Goal: Task Accomplishment & Management: Use online tool/utility

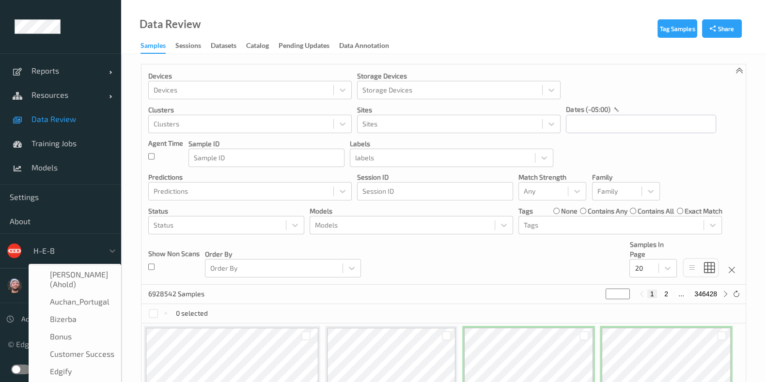
click at [74, 255] on div at bounding box center [65, 251] width 65 height 12
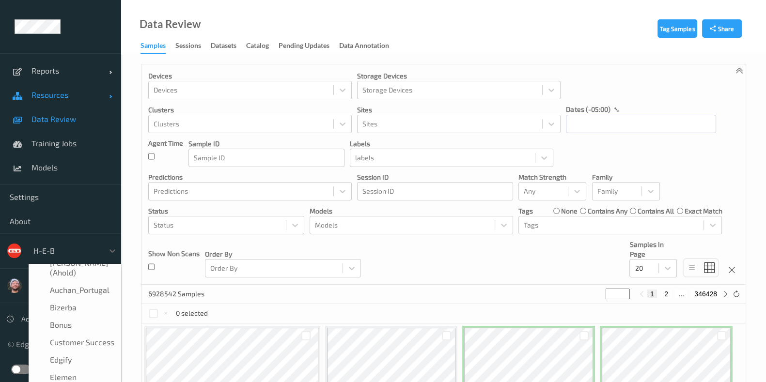
click at [57, 97] on span "Resources" at bounding box center [70, 95] width 78 height 10
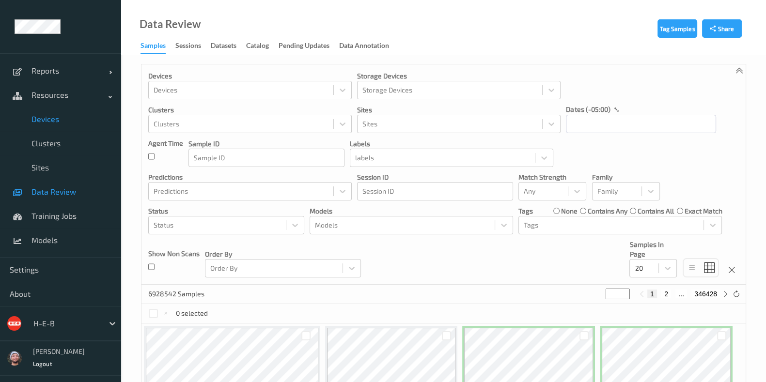
click at [63, 115] on span "Devices" at bounding box center [71, 119] width 80 height 10
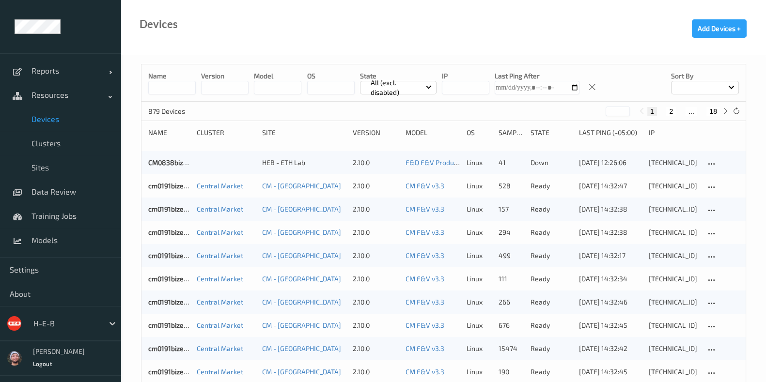
click at [711, 113] on button "18" at bounding box center [714, 111] width 14 height 9
type input "**"
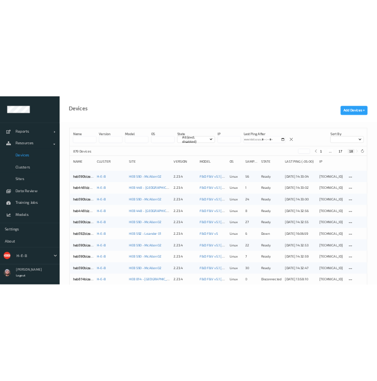
scroll to position [463, 0]
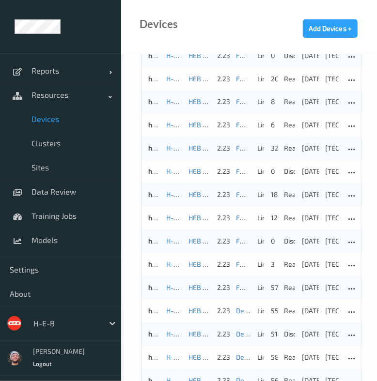
click at [220, 25] on div "Devices Add Devices +" at bounding box center [249, 27] width 256 height 54
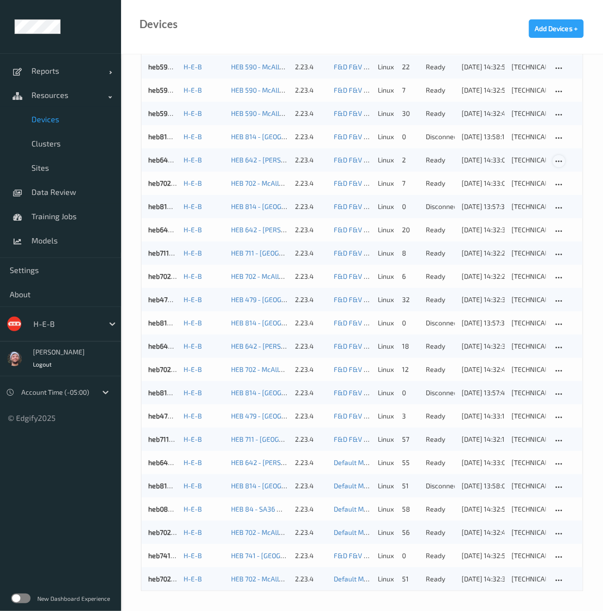
scroll to position [0, 0]
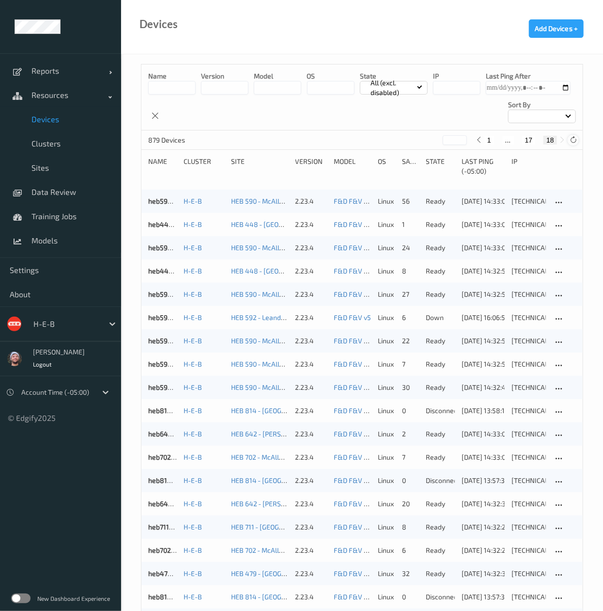
click at [578, 137] on div at bounding box center [573, 140] width 11 height 11
click at [571, 140] on icon at bounding box center [573, 139] width 7 height 7
click at [576, 139] on icon at bounding box center [573, 139] width 7 height 7
click at [572, 141] on icon at bounding box center [573, 139] width 7 height 7
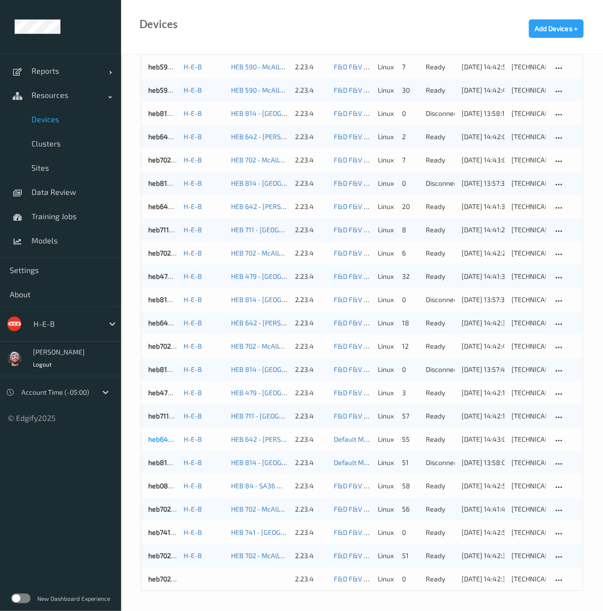
click at [159, 382] on link "heb642bizedg27" at bounding box center [173, 439] width 51 height 8
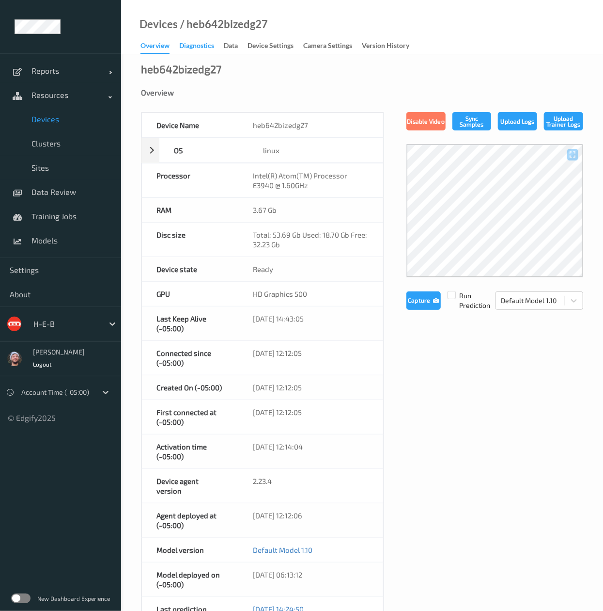
click at [214, 47] on div "Diagnostics" at bounding box center [196, 47] width 35 height 12
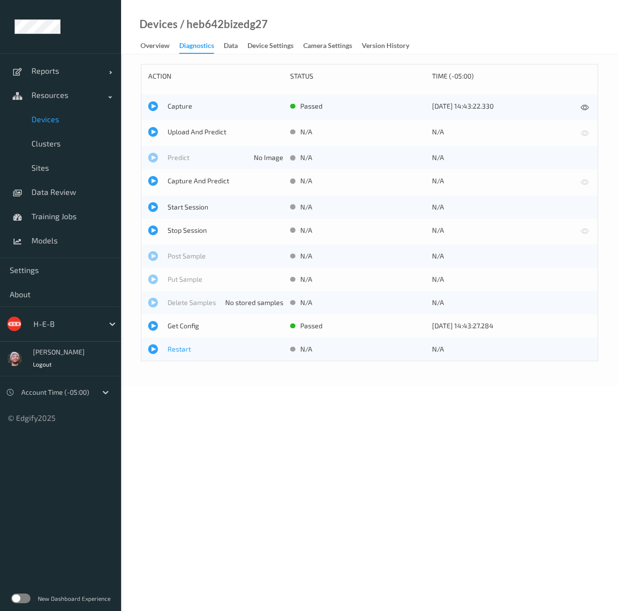
click at [185, 346] on span "Restart" at bounding box center [226, 349] width 116 height 10
click at [150, 42] on div "Overview" at bounding box center [155, 47] width 29 height 12
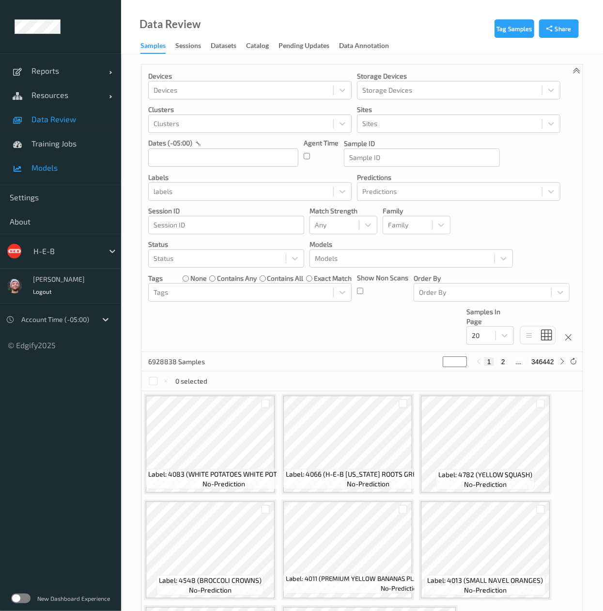
click at [79, 175] on link "Models" at bounding box center [60, 168] width 121 height 24
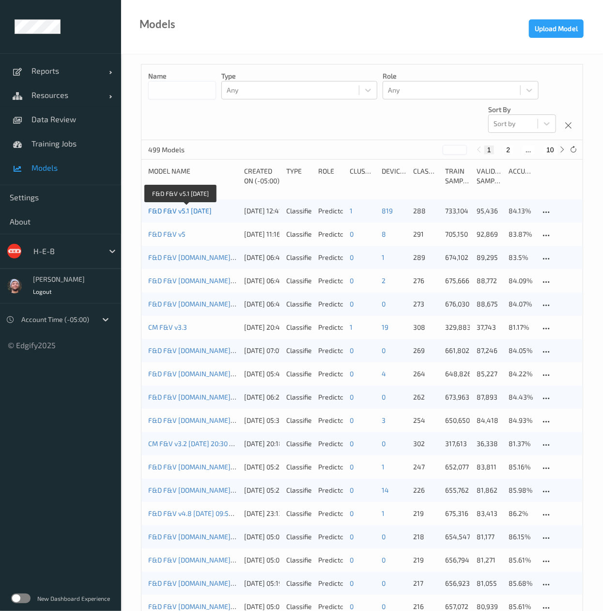
click at [200, 215] on link "F&D F&V v5.1 2025-10-10" at bounding box center [179, 210] width 63 height 8
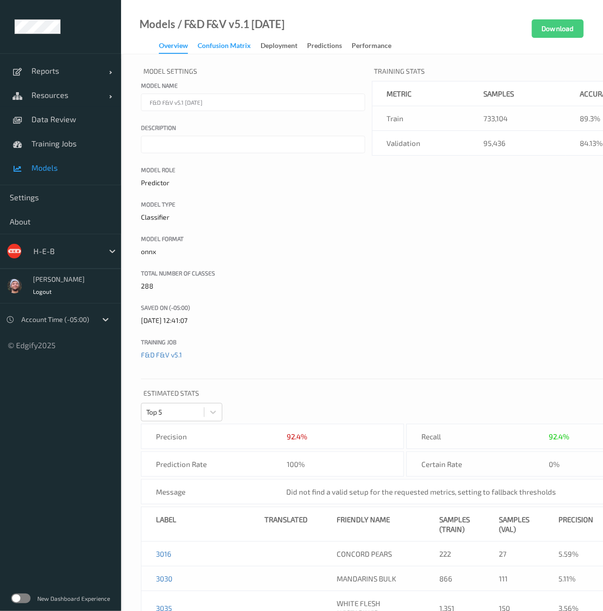
click at [237, 45] on div "Confusion matrix" at bounding box center [224, 47] width 53 height 12
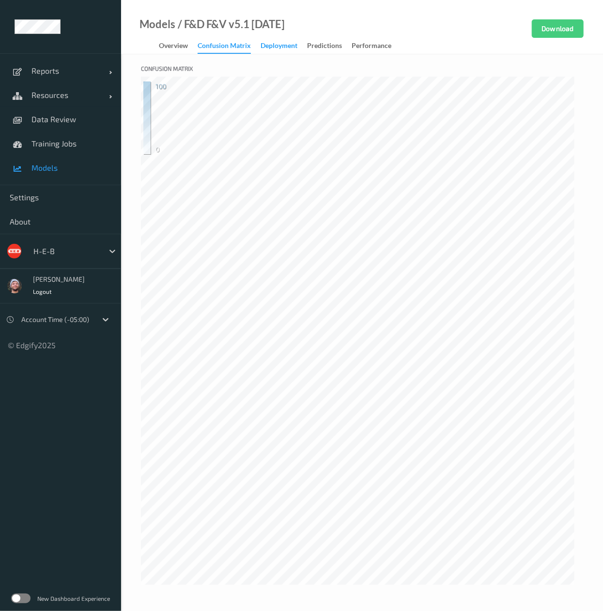
click at [293, 41] on div "Deployment" at bounding box center [279, 47] width 37 height 12
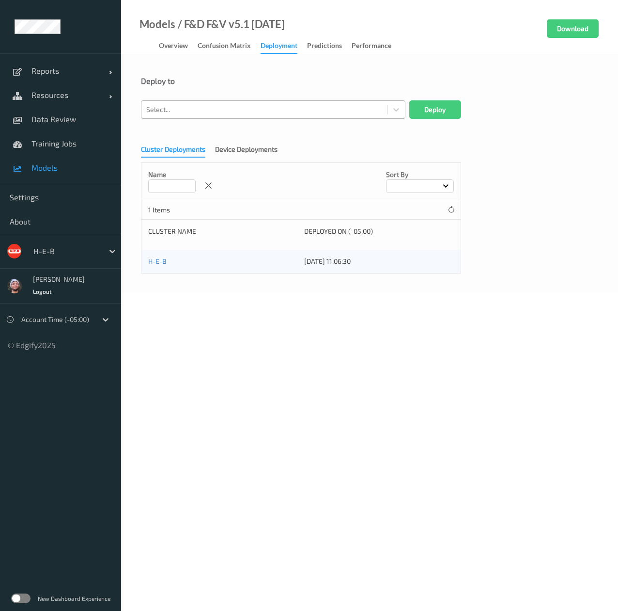
click at [245, 110] on div at bounding box center [264, 110] width 236 height 12
type input "814"
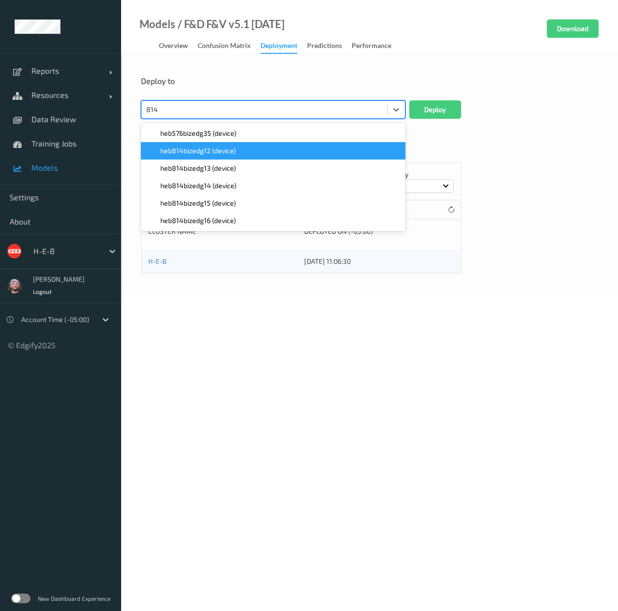
click at [233, 148] on span "heb814bizedg12 (device)" at bounding box center [198, 151] width 76 height 10
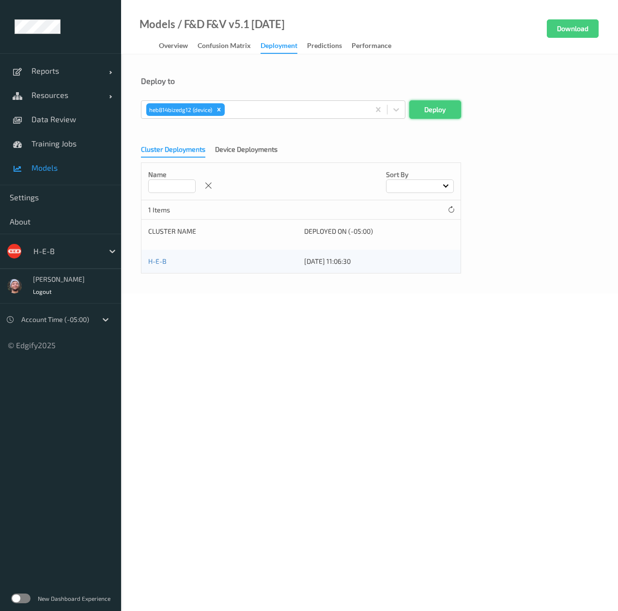
click at [452, 104] on button "Deploy" at bounding box center [435, 109] width 52 height 18
click at [233, 157] on div "Cluster Deployments Device Deployments" at bounding box center [214, 150] width 146 height 13
click at [215, 110] on div at bounding box center [264, 110] width 236 height 12
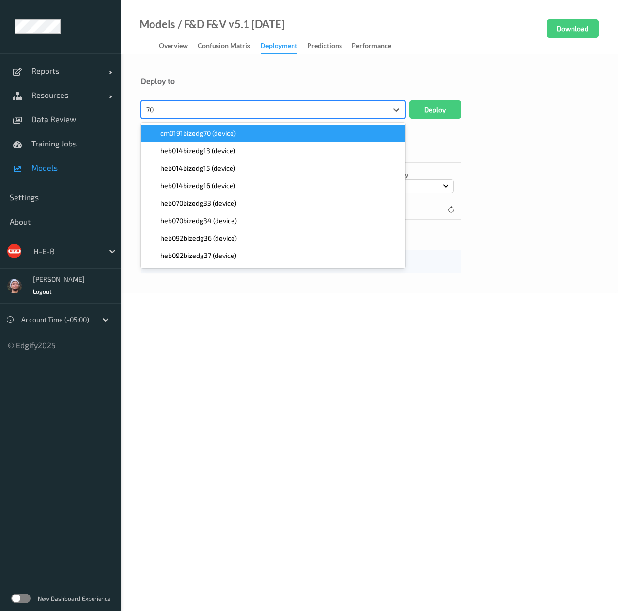
type input "702"
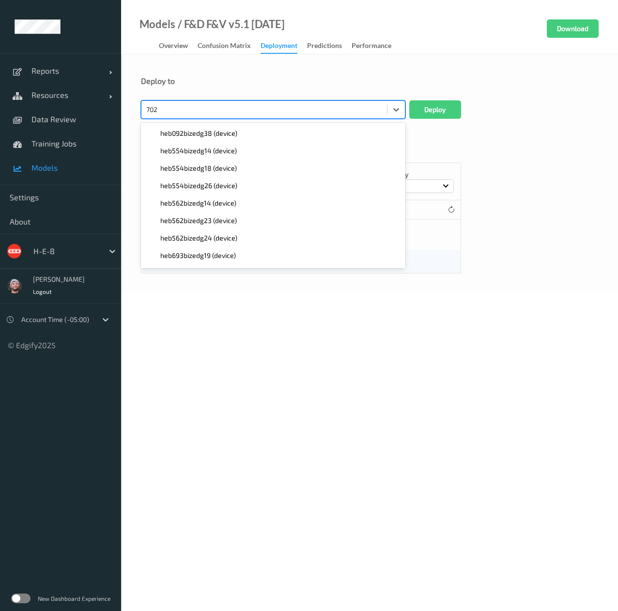
scroll to position [103, 0]
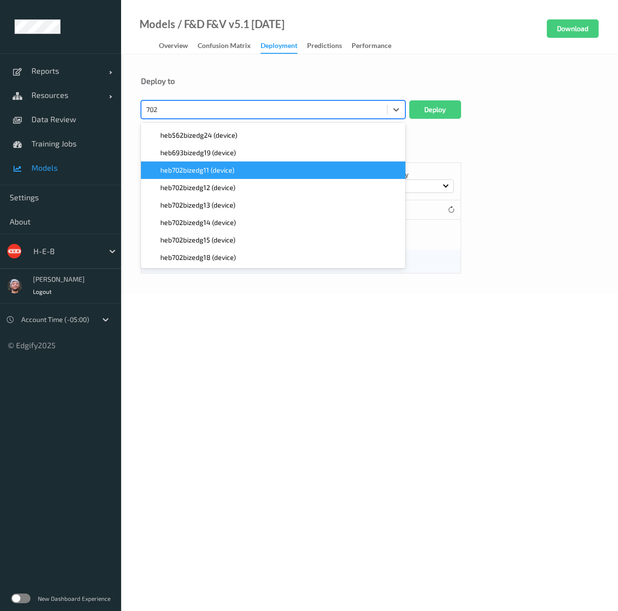
click at [250, 170] on div "heb702bizedg11 (device)" at bounding box center [273, 170] width 253 height 10
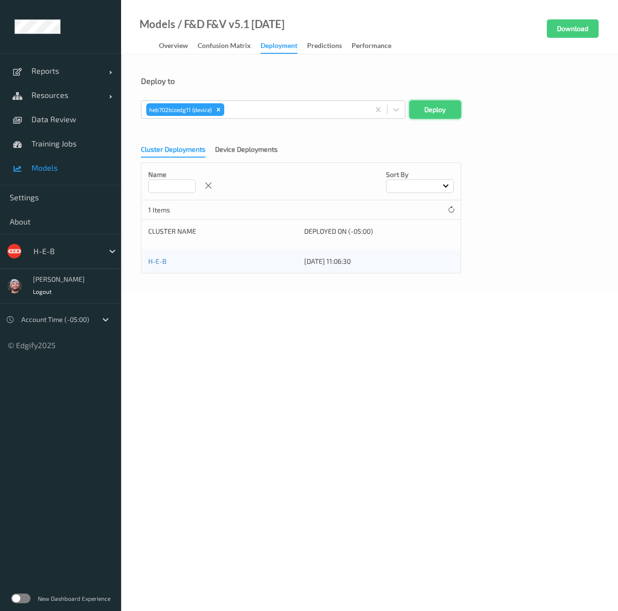
click at [424, 117] on button "Deploy" at bounding box center [435, 109] width 52 height 18
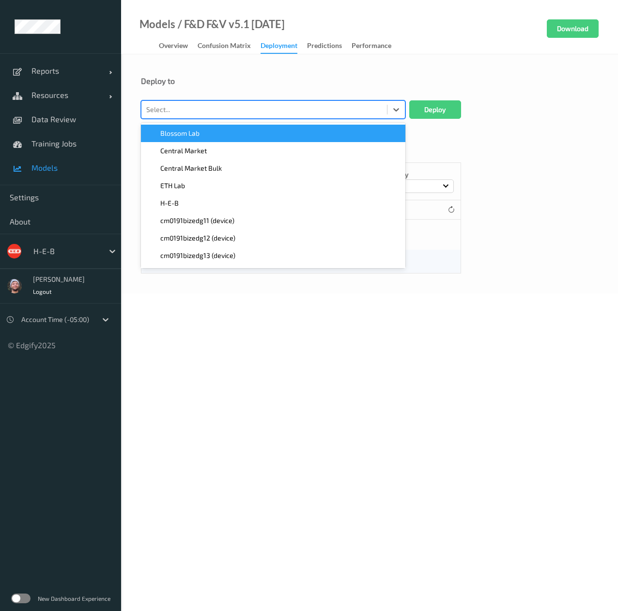
click at [194, 116] on div "Select..." at bounding box center [264, 110] width 246 height 16
type input "702"
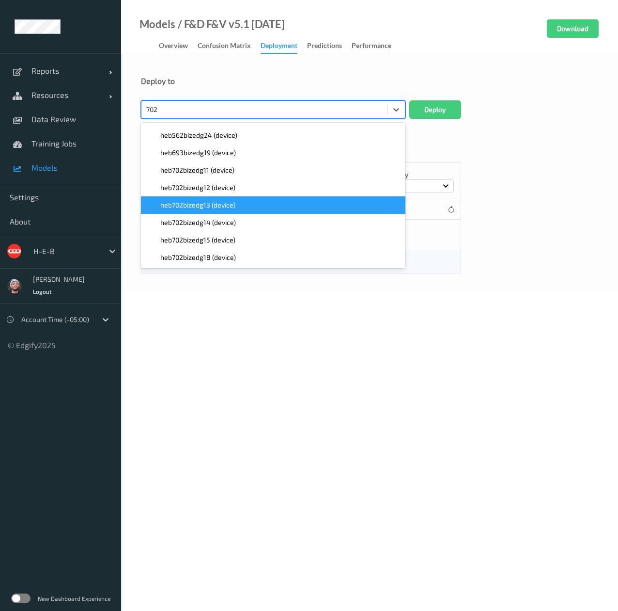
click at [260, 203] on div "heb702bizedg13 (device)" at bounding box center [273, 205] width 253 height 10
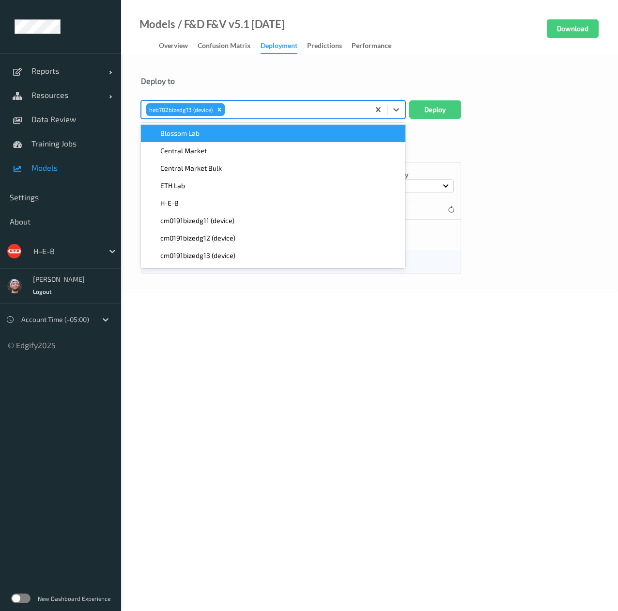
click at [319, 113] on div at bounding box center [296, 110] width 138 height 12
type input "084"
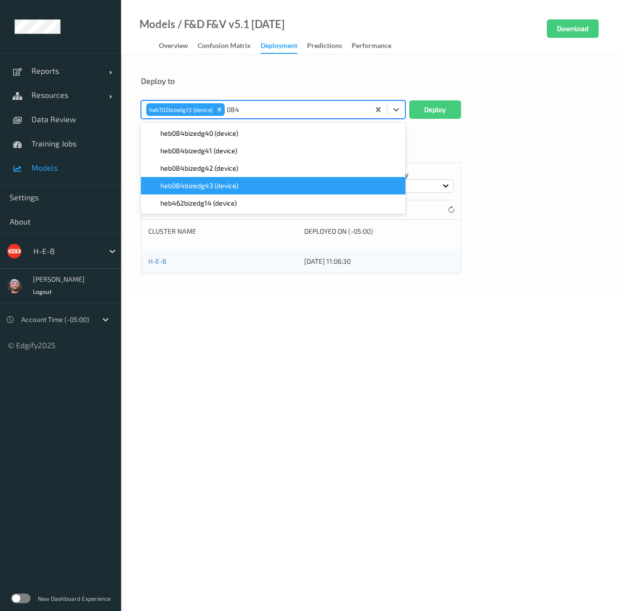
click at [278, 183] on div "heb084bizedg43 (device)" at bounding box center [273, 186] width 253 height 10
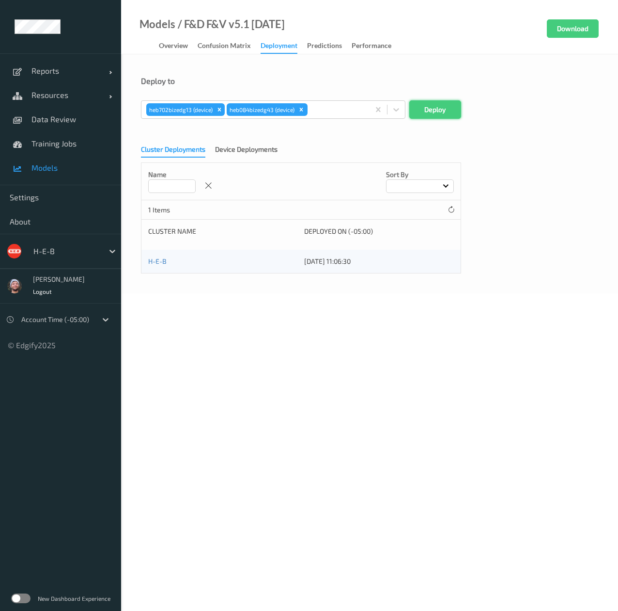
click at [429, 110] on button "Deploy" at bounding box center [435, 109] width 52 height 18
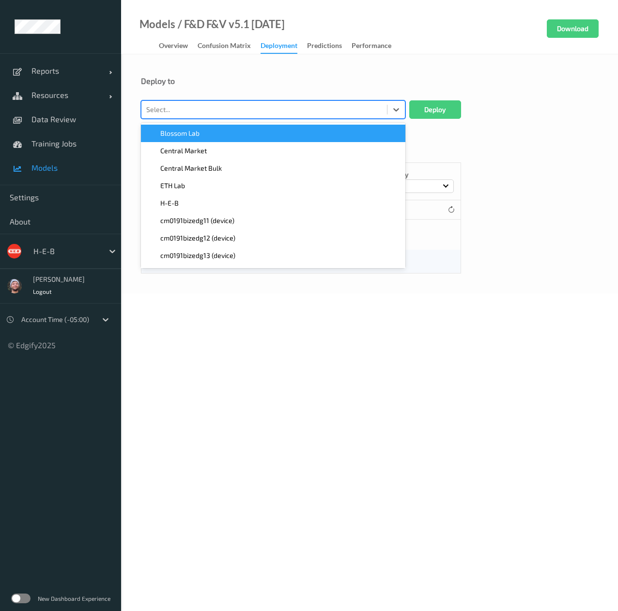
click at [267, 115] on div at bounding box center [264, 110] width 236 height 12
type input "642"
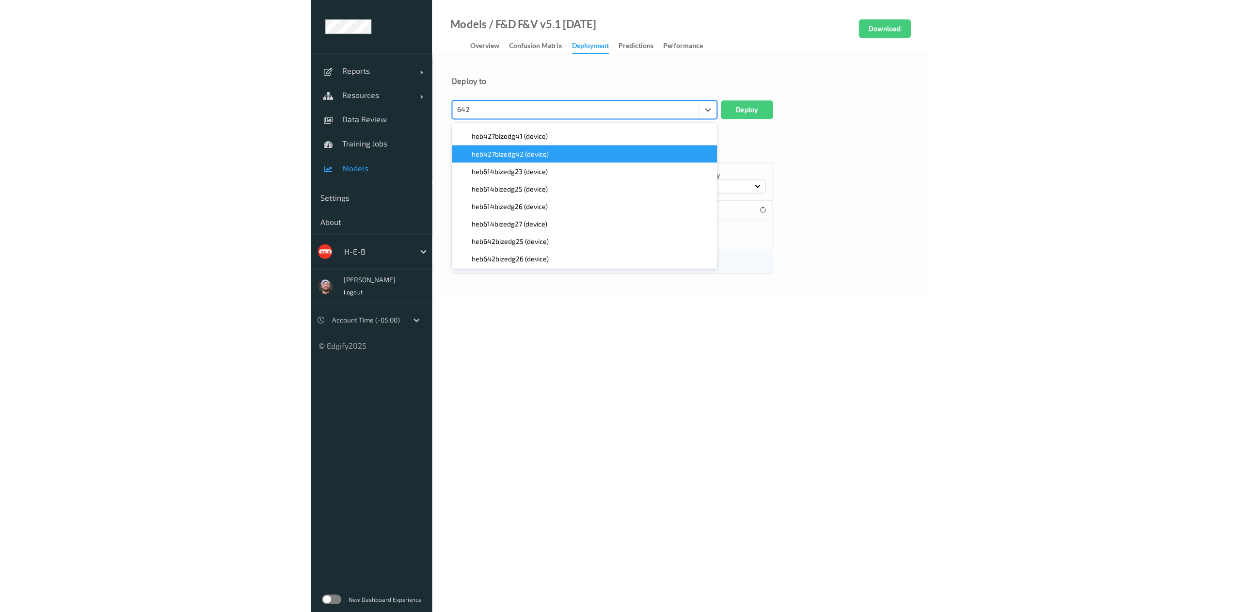
scroll to position [16, 0]
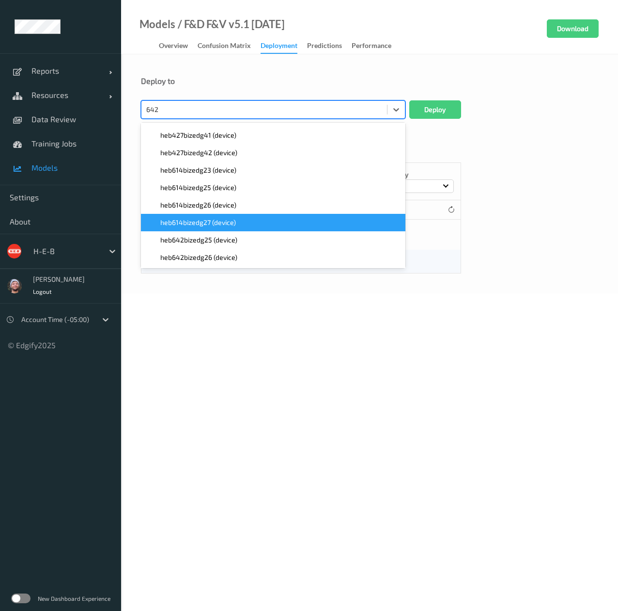
click at [262, 216] on div "heb614bizedg27 (device)" at bounding box center [273, 222] width 265 height 17
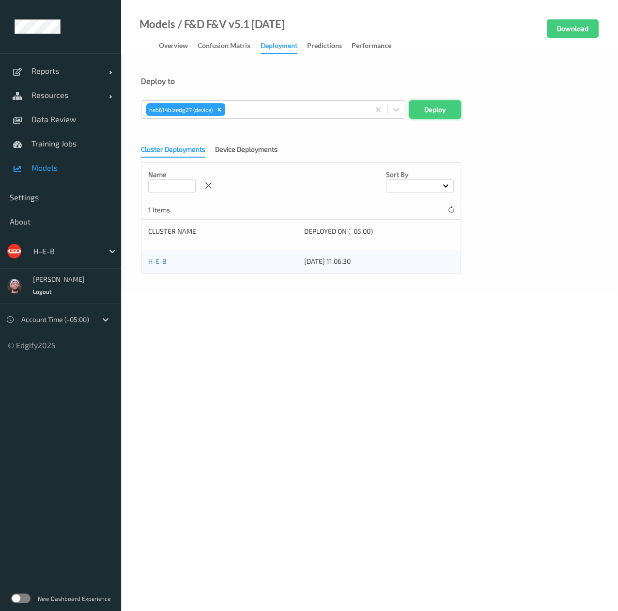
click at [439, 103] on button "Deploy" at bounding box center [435, 109] width 52 height 18
click at [194, 114] on div at bounding box center [264, 110] width 236 height 12
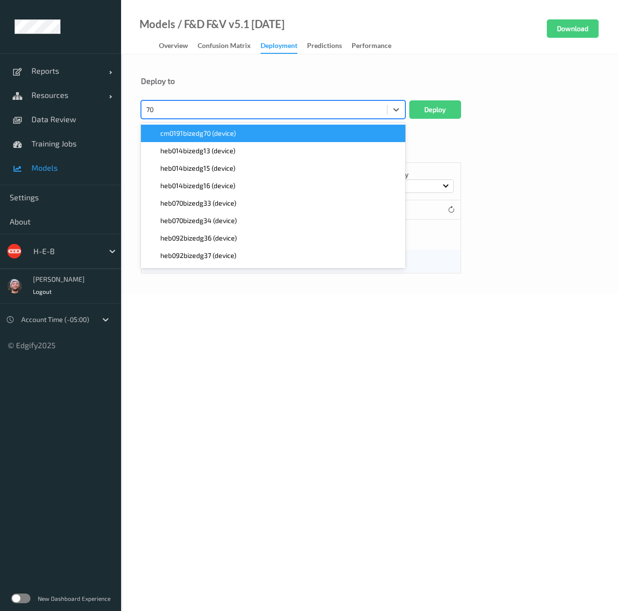
type input "702"
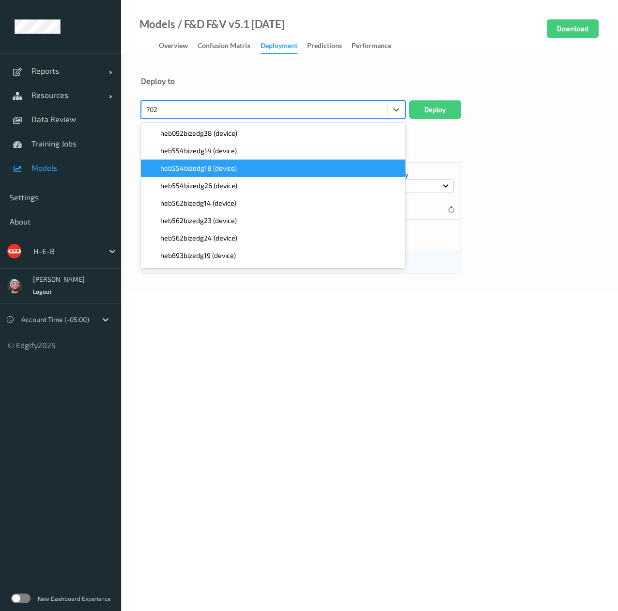
click at [231, 171] on span "heb554bizedg18 (device)" at bounding box center [198, 168] width 77 height 10
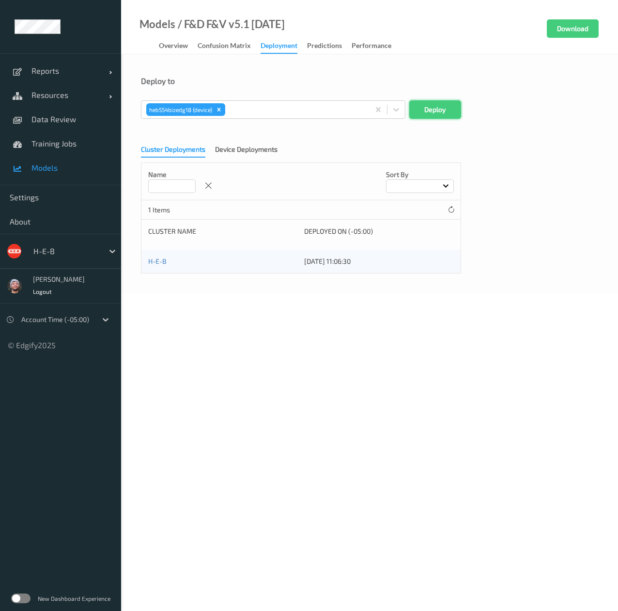
click at [428, 102] on button "Deploy" at bounding box center [435, 109] width 52 height 18
click at [223, 113] on div "6" at bounding box center [264, 110] width 236 height 12
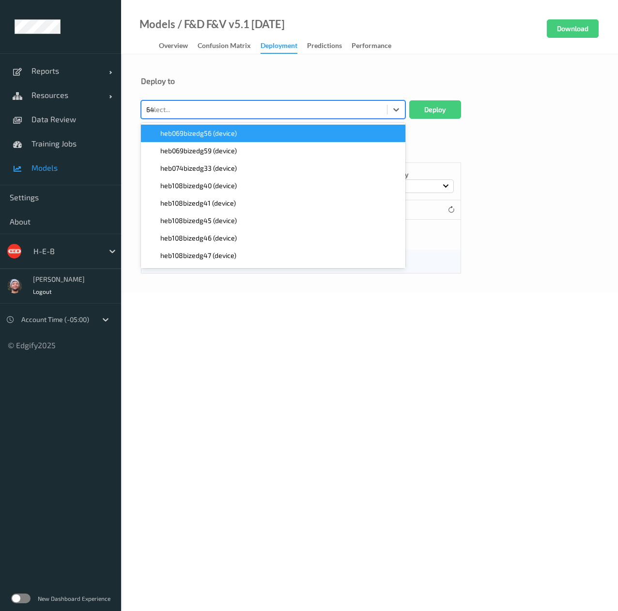
type input "642"
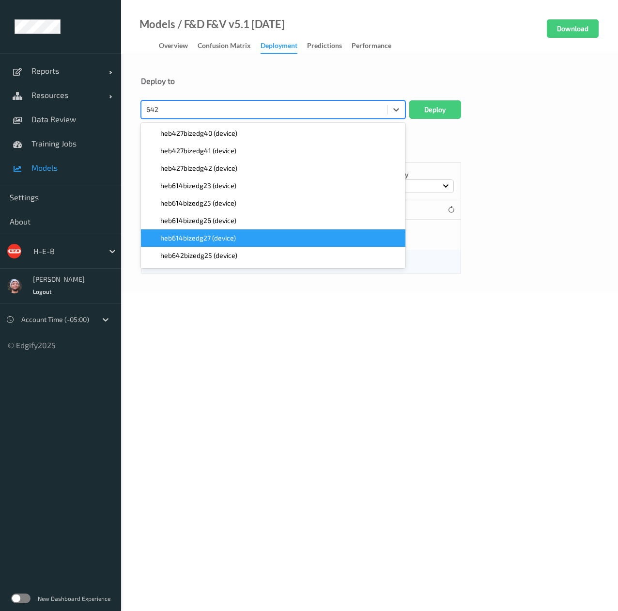
click at [261, 234] on div "heb614bizedg27 (device)" at bounding box center [273, 238] width 253 height 10
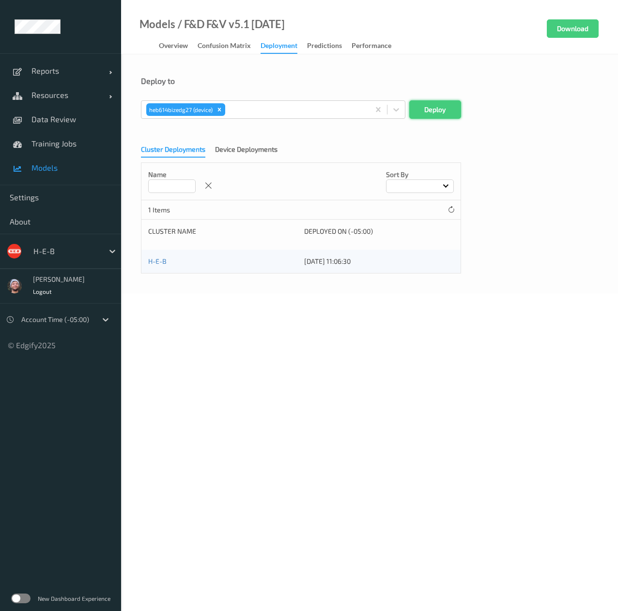
click at [432, 108] on button "Deploy" at bounding box center [435, 109] width 52 height 18
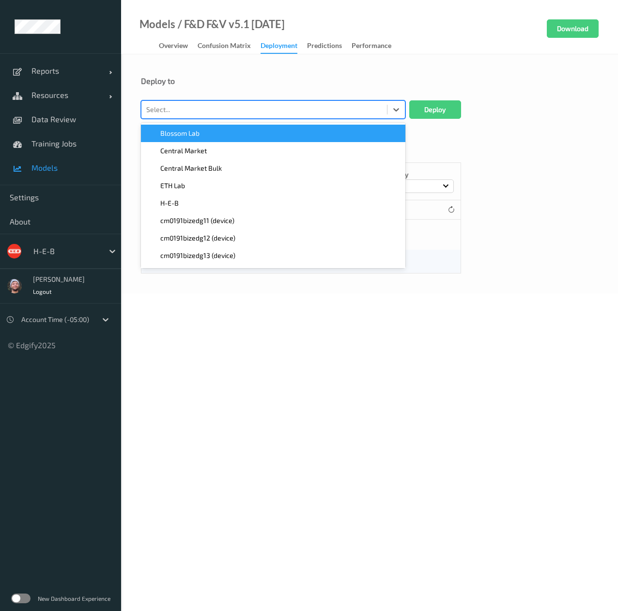
click at [216, 118] on div "Select..." at bounding box center [273, 109] width 265 height 18
type input "702"
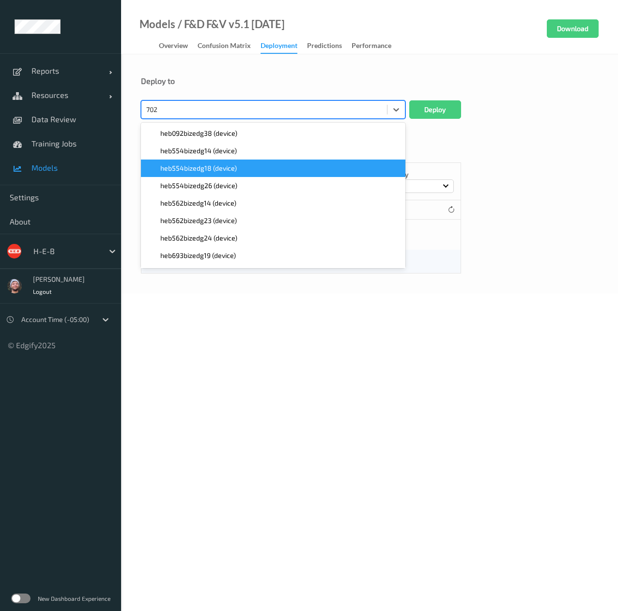
click at [266, 166] on div "heb554bizedg18 (device)" at bounding box center [273, 168] width 253 height 10
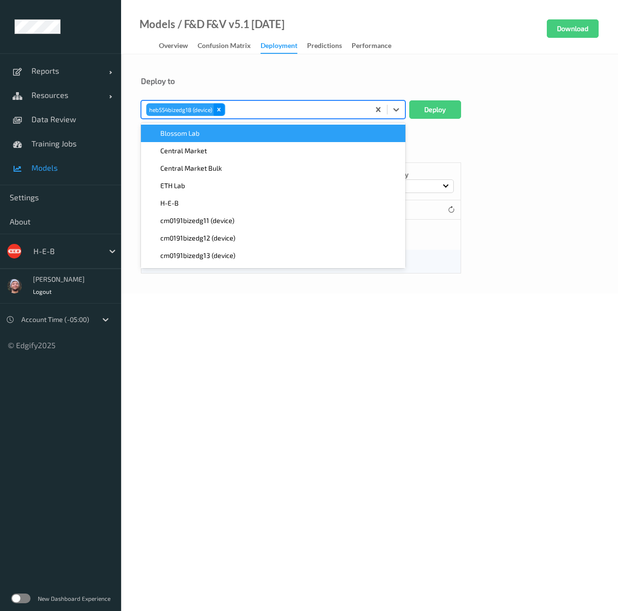
click at [221, 108] on icon "Remove heb554bizedg18 (device)" at bounding box center [219, 109] width 7 height 7
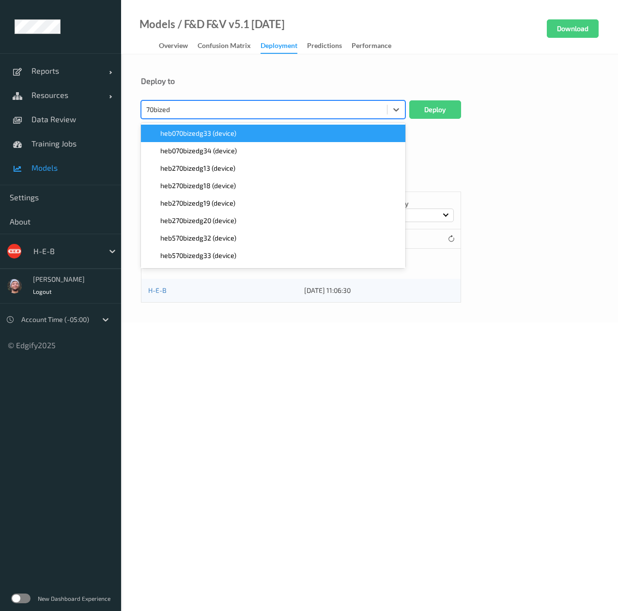
type input "702bized"
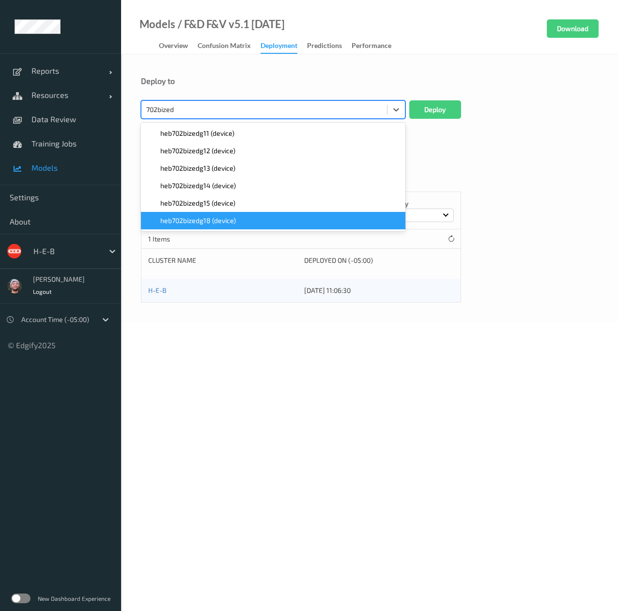
click at [268, 220] on div "heb702bizedg18 (device)" at bounding box center [273, 221] width 253 height 10
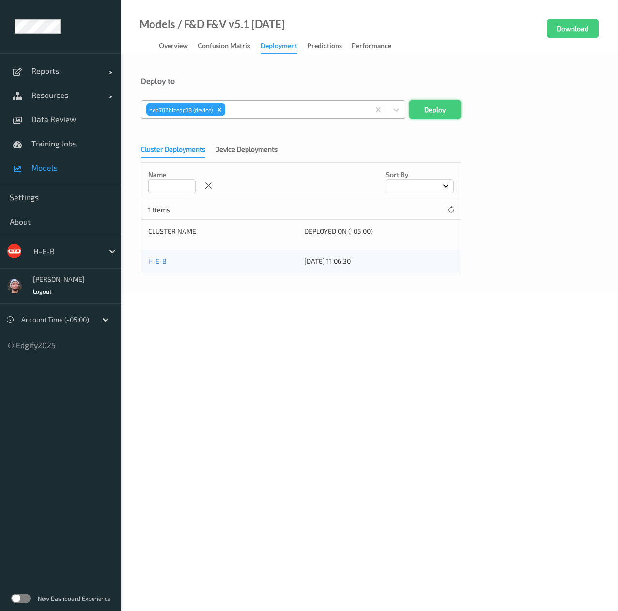
click at [452, 108] on button "Deploy" at bounding box center [435, 109] width 52 height 18
click at [249, 114] on div at bounding box center [264, 110] width 236 height 12
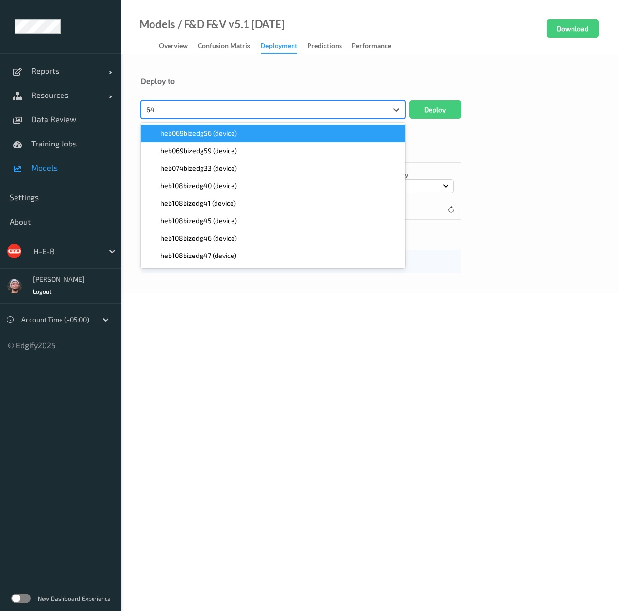
type input "642"
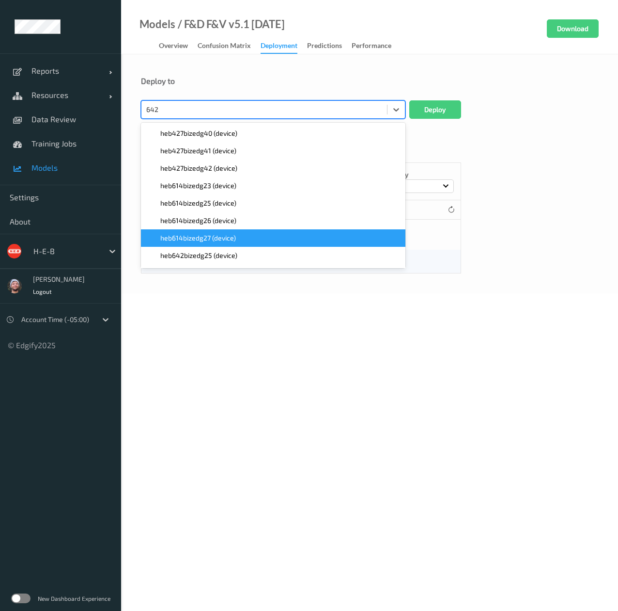
click at [266, 235] on div "heb614bizedg27 (device)" at bounding box center [273, 238] width 253 height 10
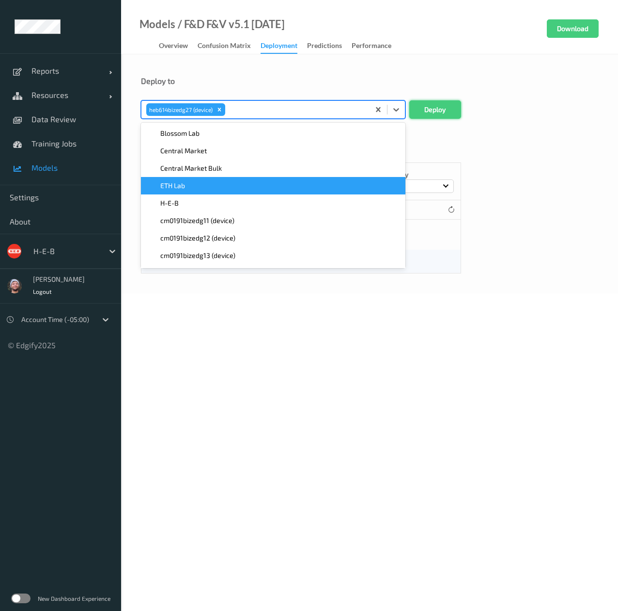
click at [436, 112] on button "Deploy" at bounding box center [435, 109] width 52 height 18
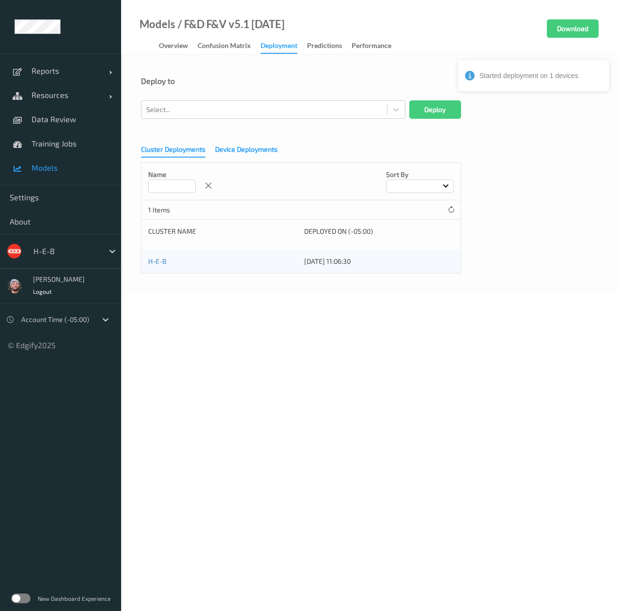
click at [239, 155] on div "Device Deployments" at bounding box center [246, 150] width 63 height 12
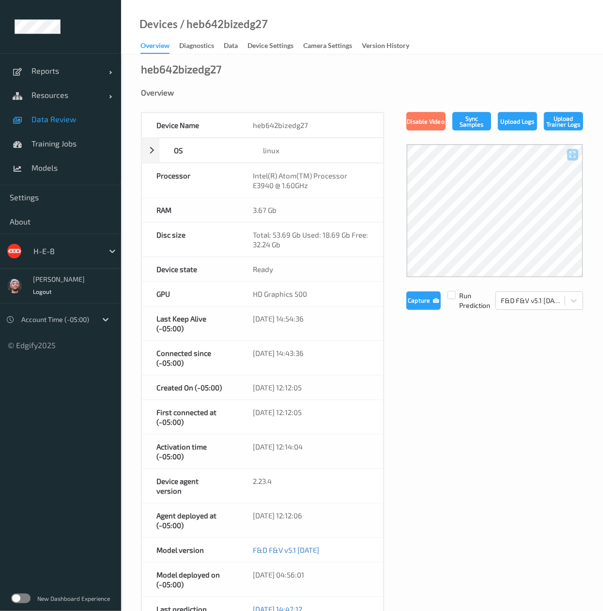
click at [79, 109] on link "Data Review" at bounding box center [60, 119] width 121 height 24
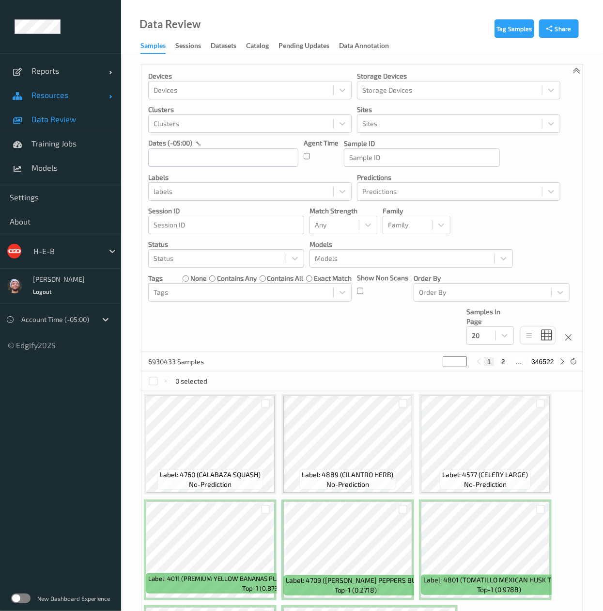
click at [64, 92] on span "Resources" at bounding box center [70, 95] width 78 height 10
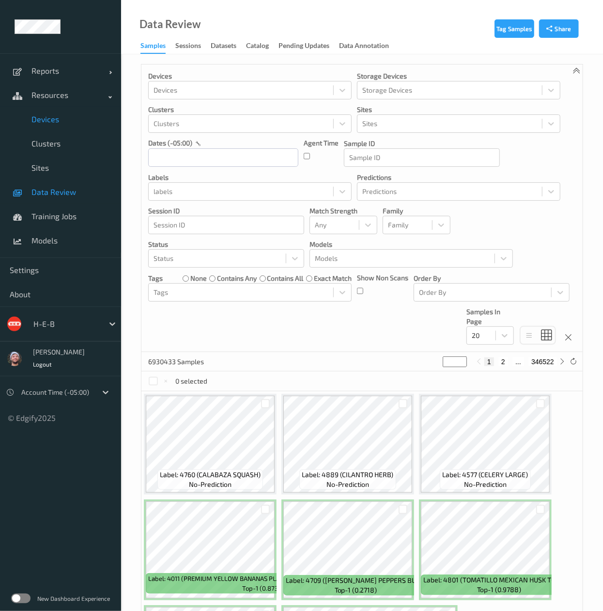
click at [64, 118] on span "Devices" at bounding box center [71, 119] width 80 height 10
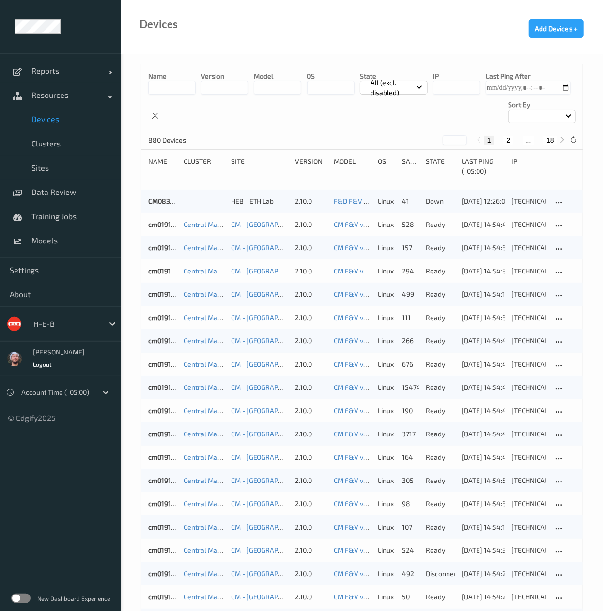
click at [550, 139] on button "18" at bounding box center [551, 140] width 14 height 9
type input "**"
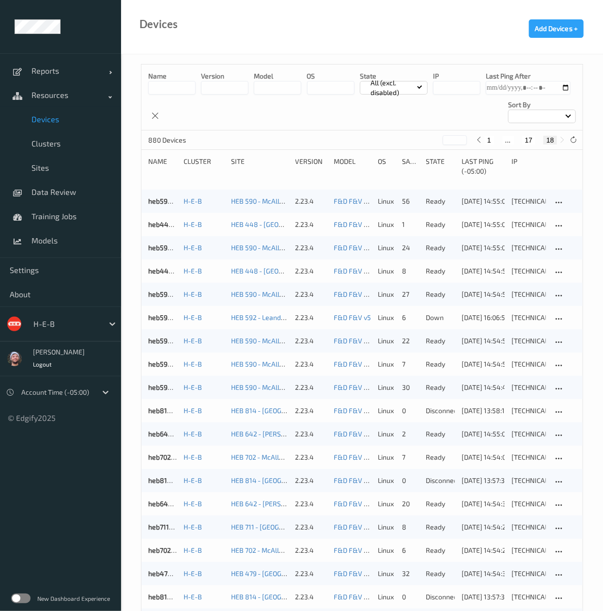
scroll to position [298, 0]
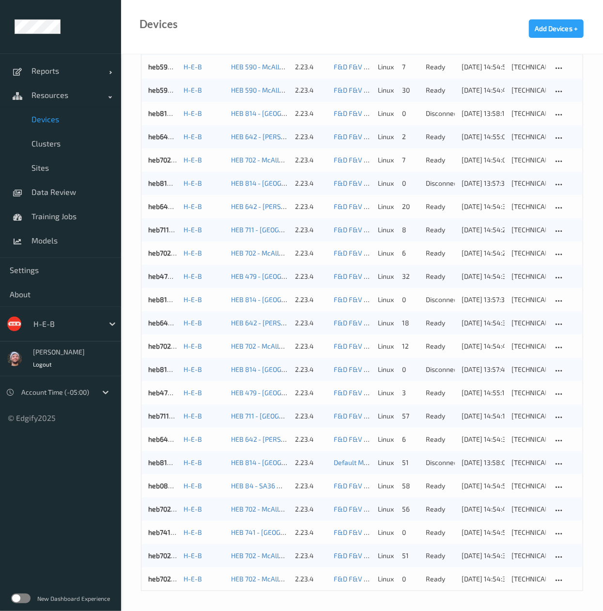
click at [64, 117] on span "Devices" at bounding box center [71, 119] width 80 height 10
click at [49, 231] on link "Models" at bounding box center [60, 240] width 121 height 24
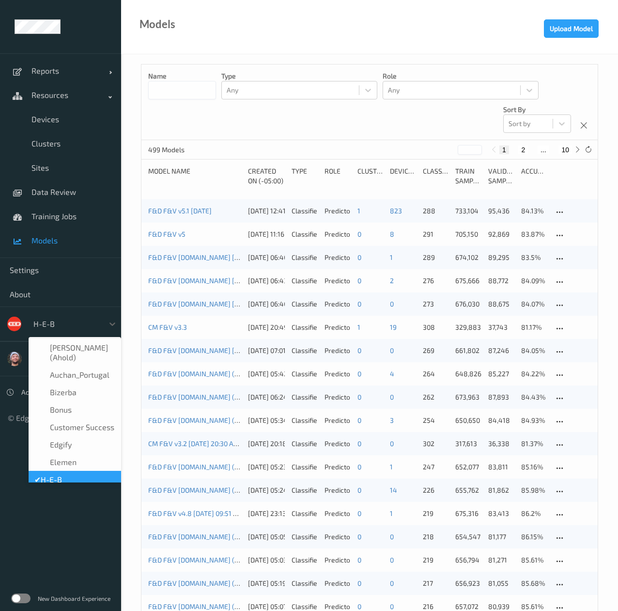
click at [53, 321] on div at bounding box center [65, 324] width 65 height 12
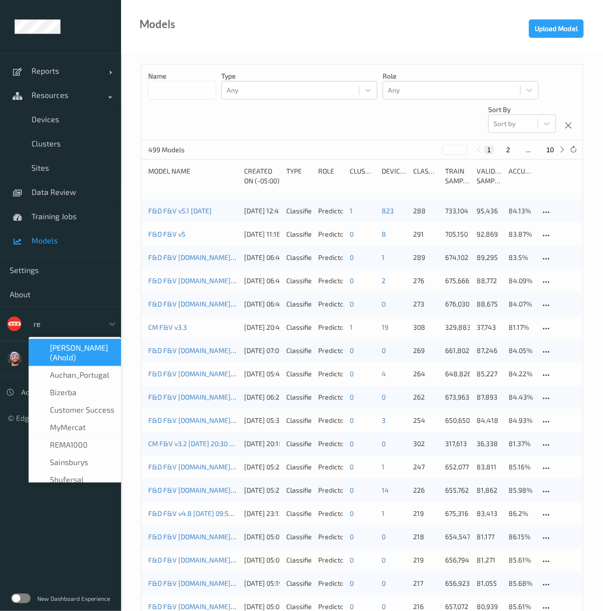
type input "rema"
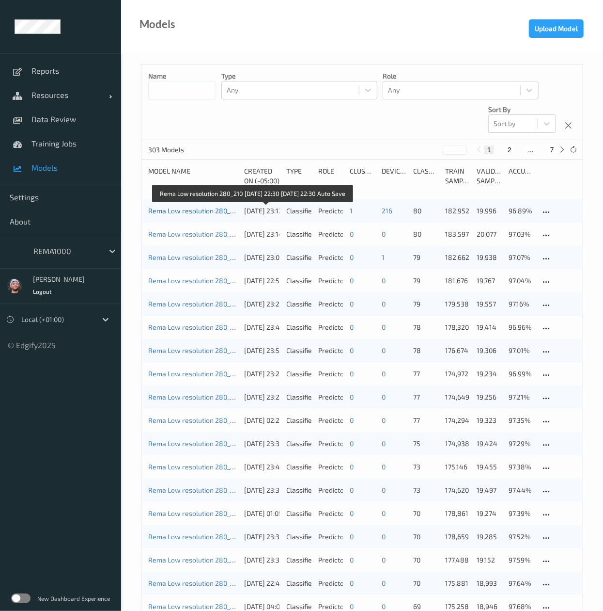
click at [183, 215] on link "Rema Low resolution 280_210 [DATE] 22:30 [DATE] 22:30 Auto Save" at bounding box center [251, 210] width 206 height 8
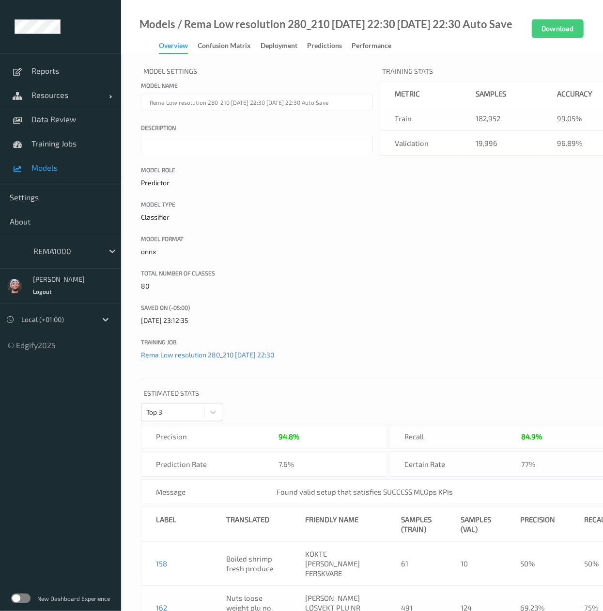
click at [74, 167] on span "Models" at bounding box center [71, 168] width 80 height 10
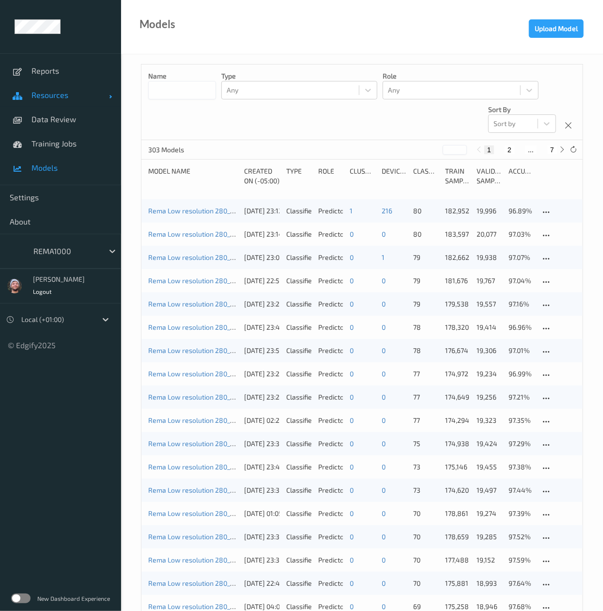
click at [61, 104] on link "Resources" at bounding box center [60, 95] width 121 height 24
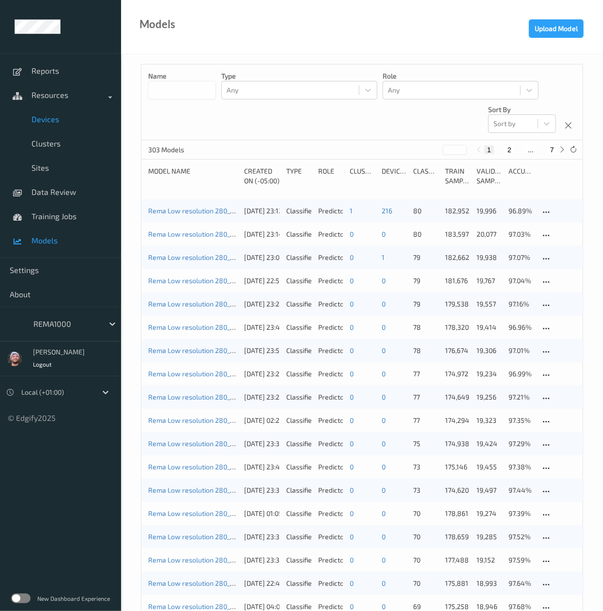
click at [61, 112] on link "Devices" at bounding box center [60, 119] width 121 height 24
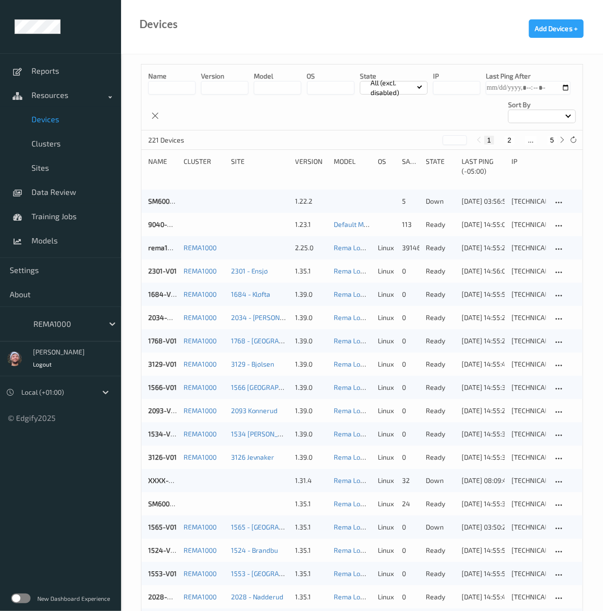
click at [552, 144] on button "5" at bounding box center [553, 140] width 10 height 9
type input "*"
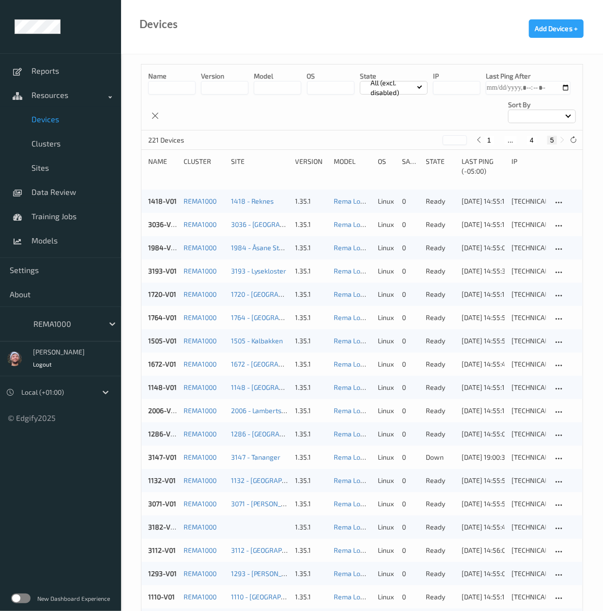
scroll to position [88, 0]
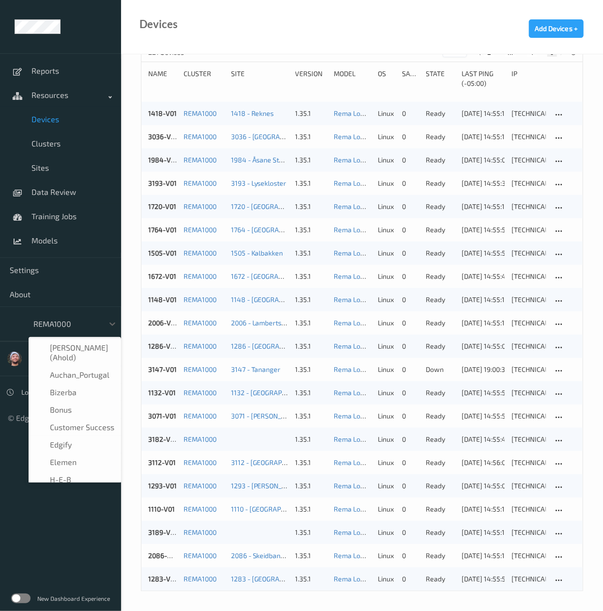
click at [76, 315] on div "REMA1000" at bounding box center [75, 323] width 93 height 18
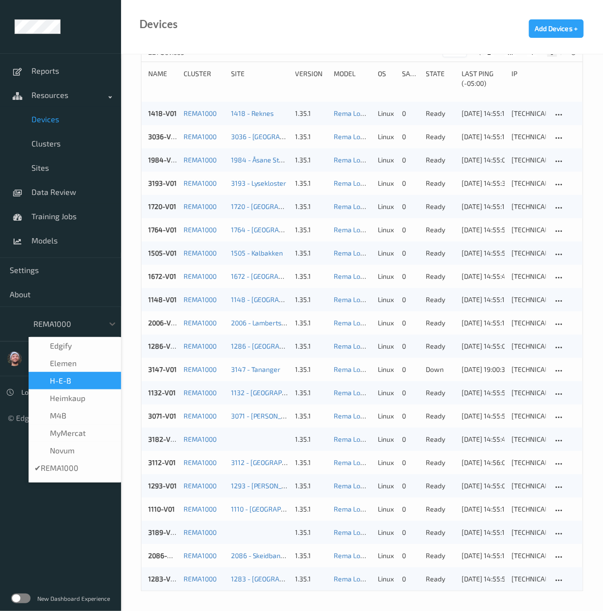
click at [88, 381] on div "H-E-B" at bounding box center [74, 381] width 81 height 10
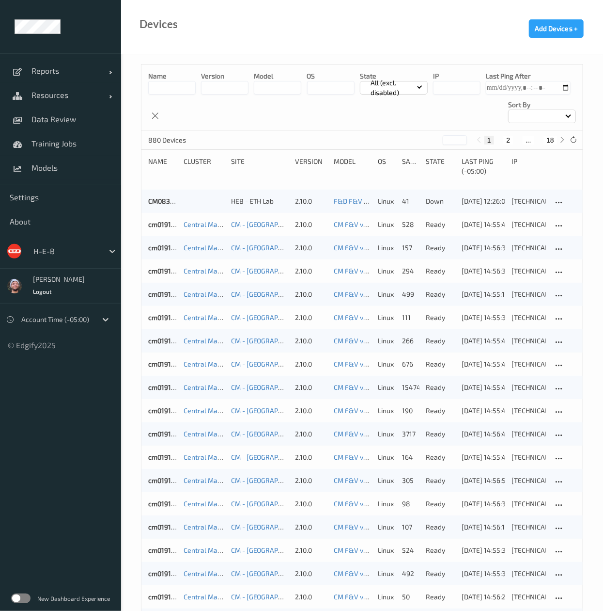
click at [547, 140] on button "18" at bounding box center [551, 140] width 14 height 9
type input "**"
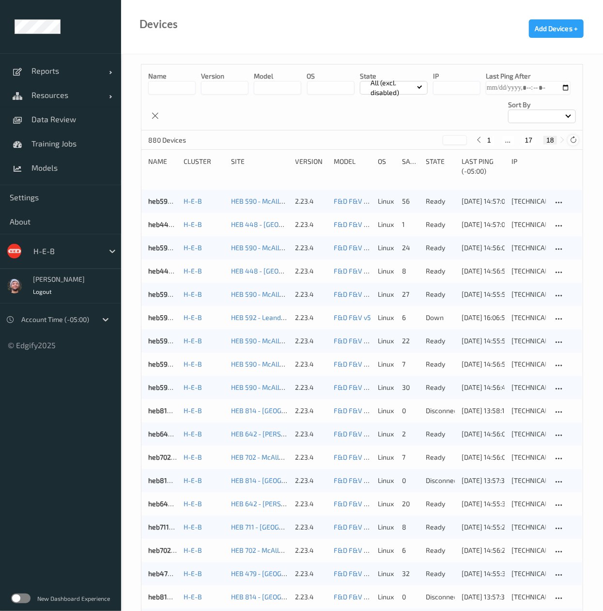
click at [575, 135] on div at bounding box center [573, 140] width 11 height 11
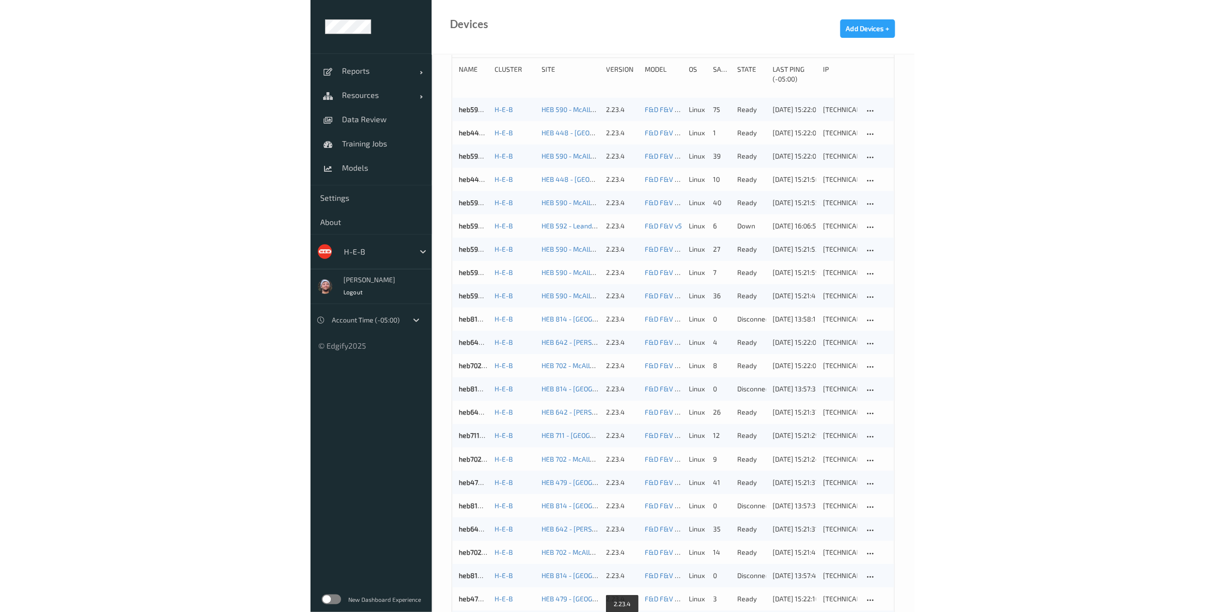
scroll to position [7, 0]
